Goal: Find specific page/section: Find specific page/section

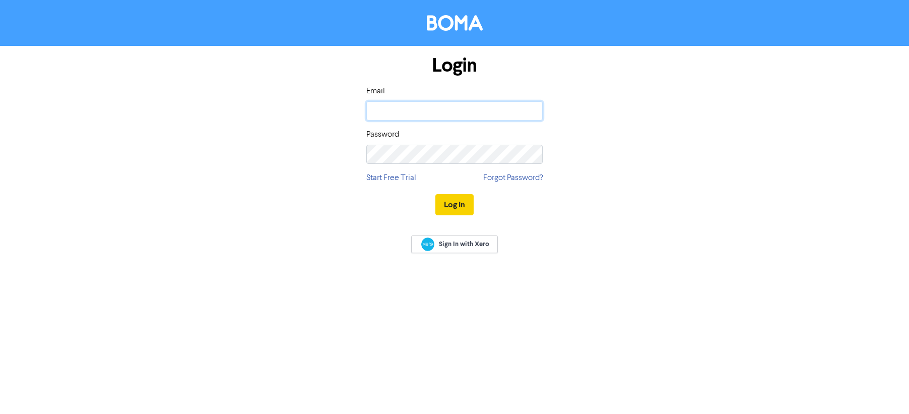
type input "[PERSON_NAME][EMAIL_ADDRESS][DOMAIN_NAME]"
click at [450, 202] on button "Log In" at bounding box center [454, 204] width 38 height 21
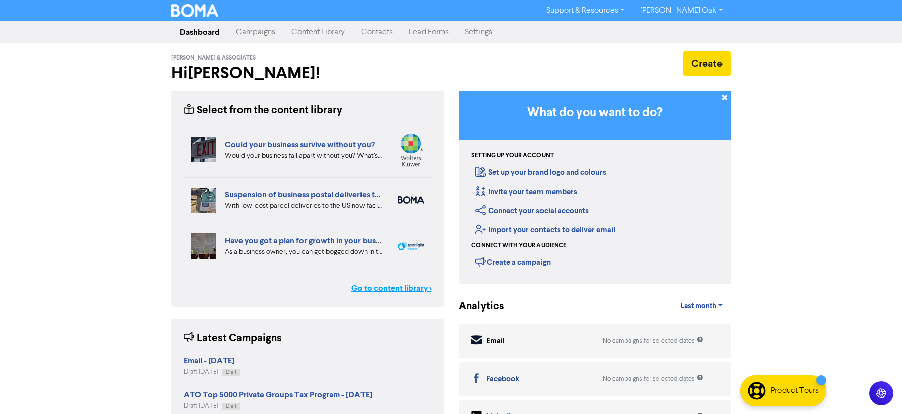
click at [379, 286] on link "Go to content library >" at bounding box center [391, 288] width 80 height 12
